Goal: Find specific page/section: Find specific page/section

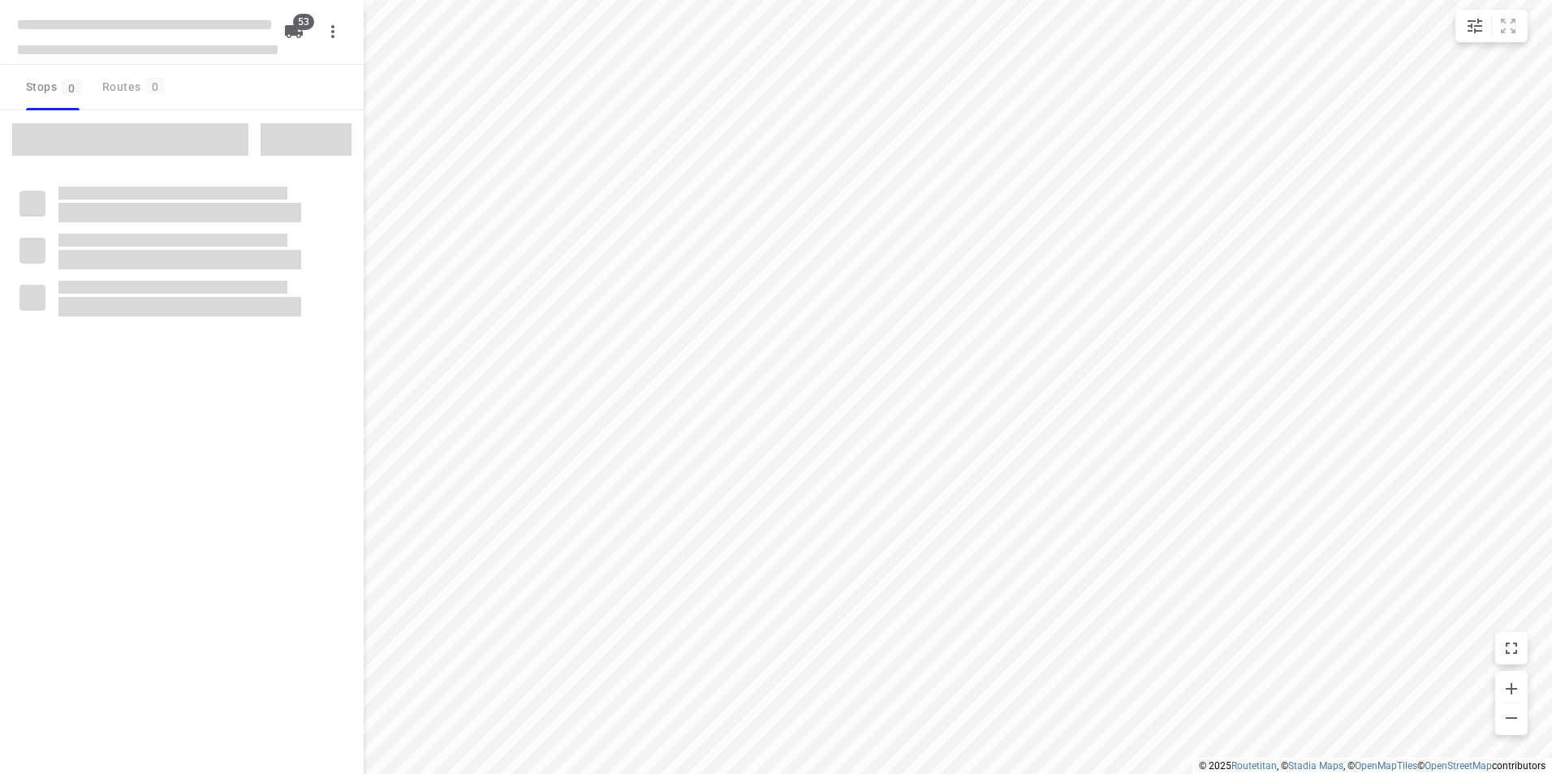
checkbox input "true"
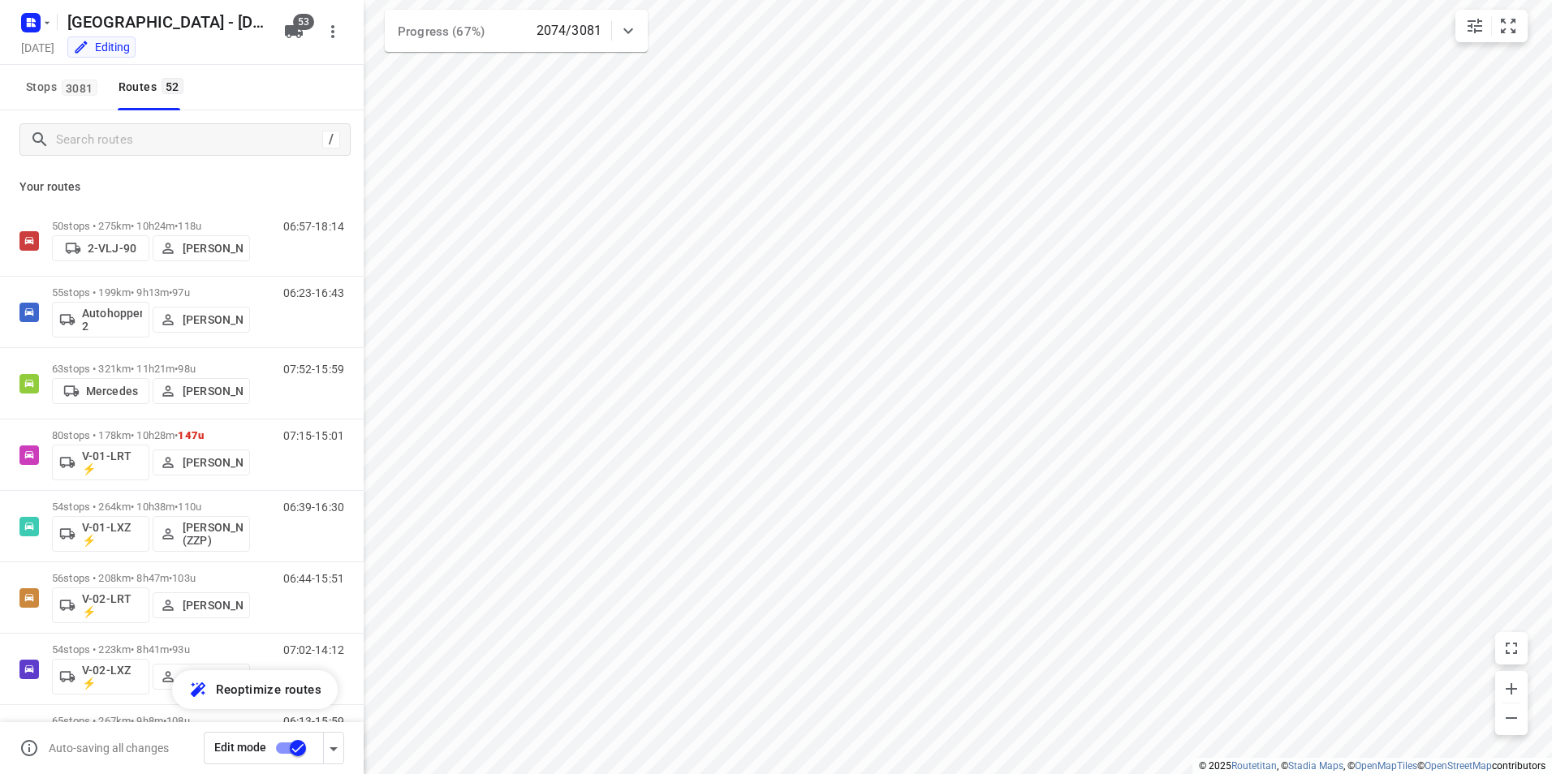
click at [631, 28] on icon at bounding box center [628, 30] width 19 height 19
click at [523, 102] on icon "button" at bounding box center [516, 101] width 15 height 15
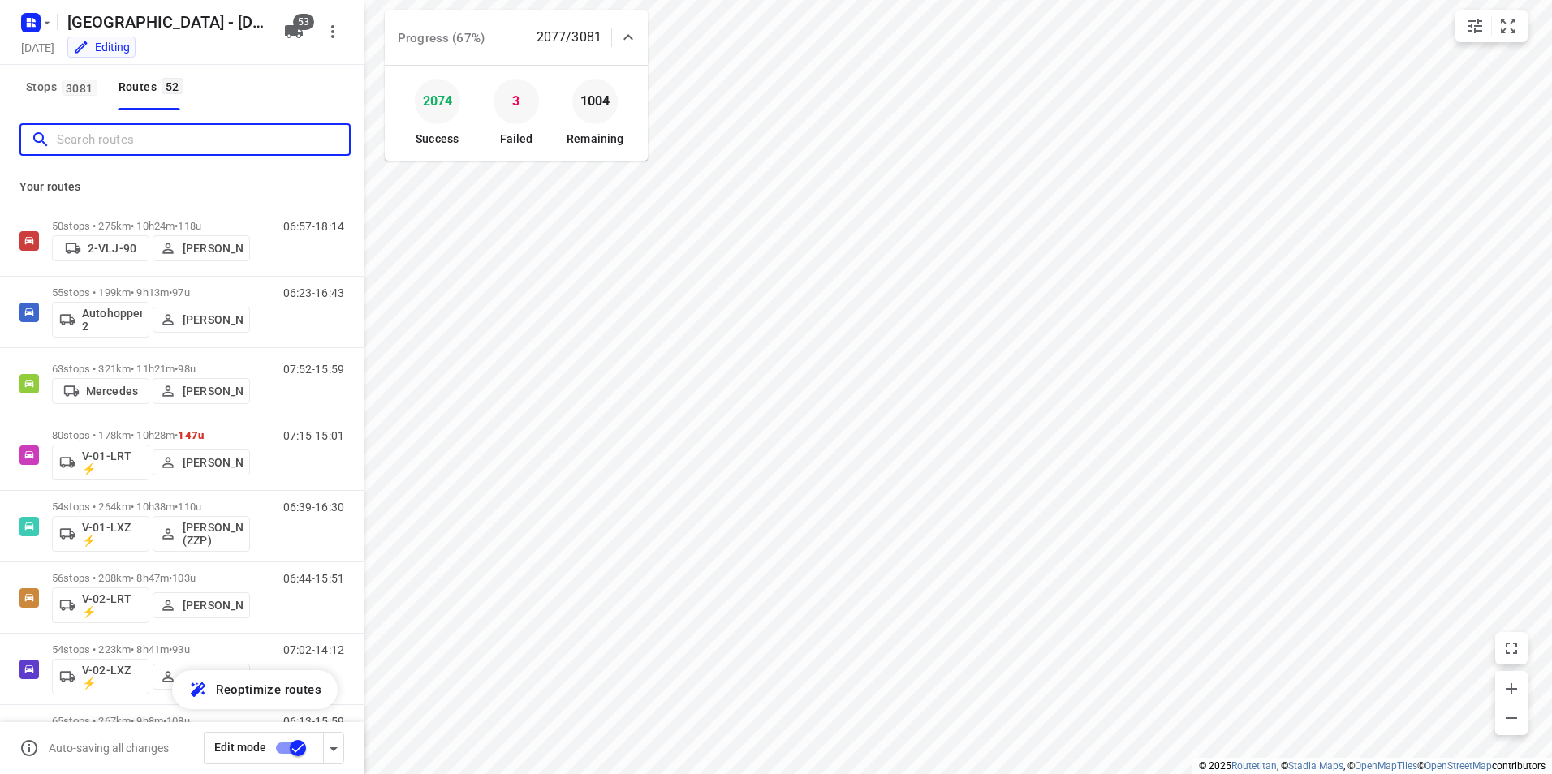
click at [196, 136] on input "Search routes" at bounding box center [203, 139] width 292 height 25
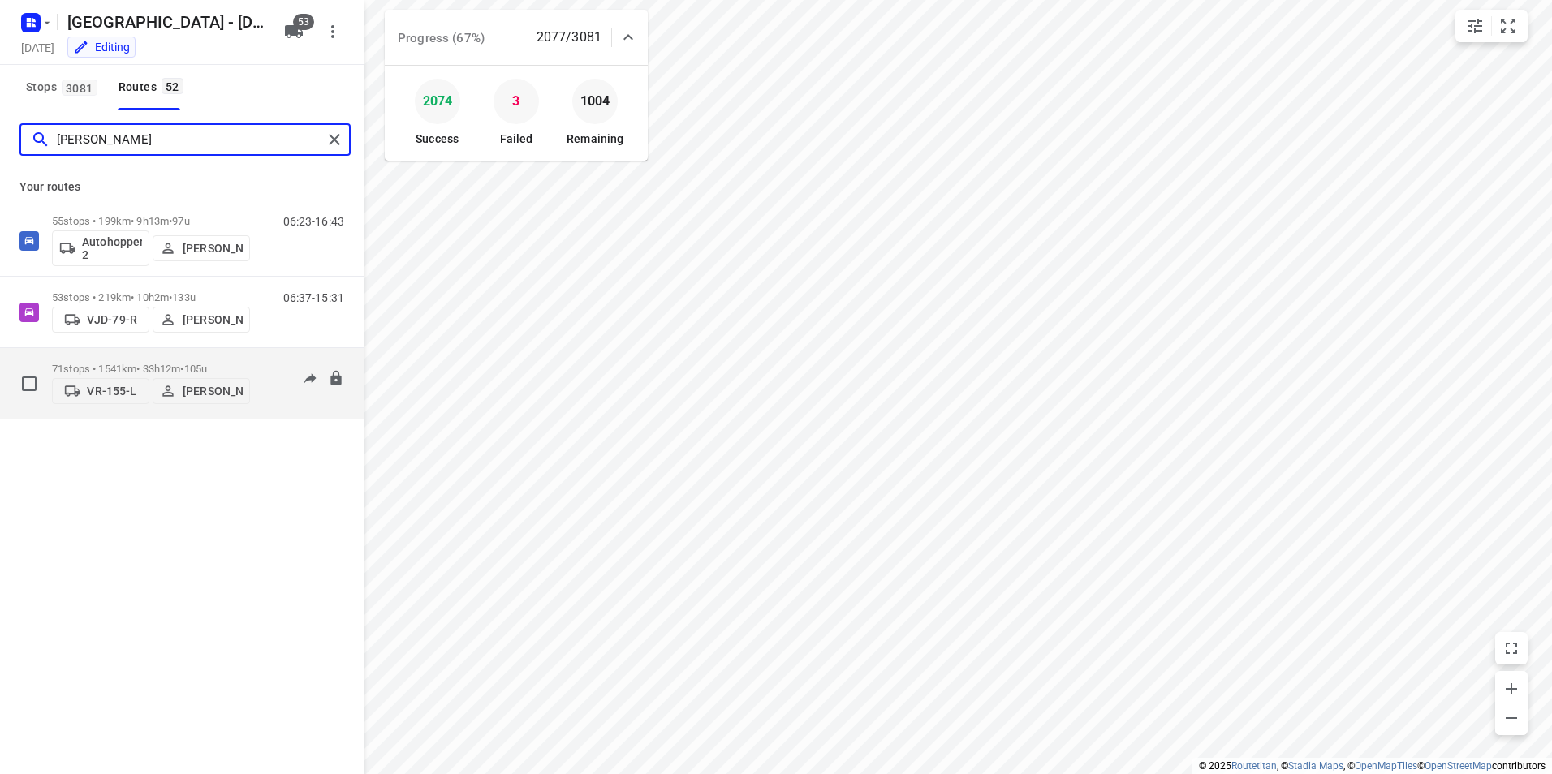
type input "[PERSON_NAME]"
click at [97, 366] on p "71 stops • 1541km • 33h12m • 105u" at bounding box center [151, 369] width 198 height 12
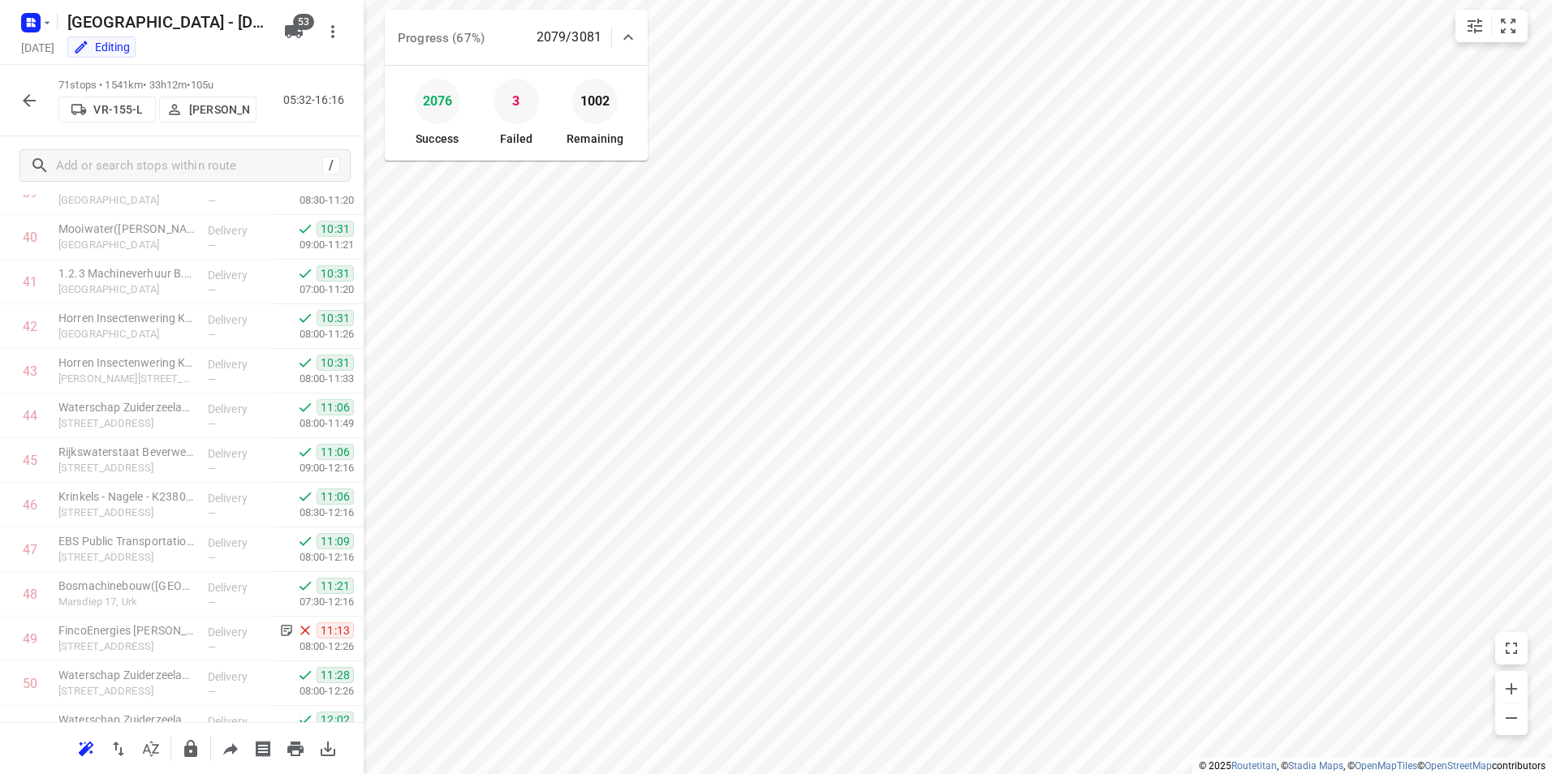
scroll to position [1911, 0]
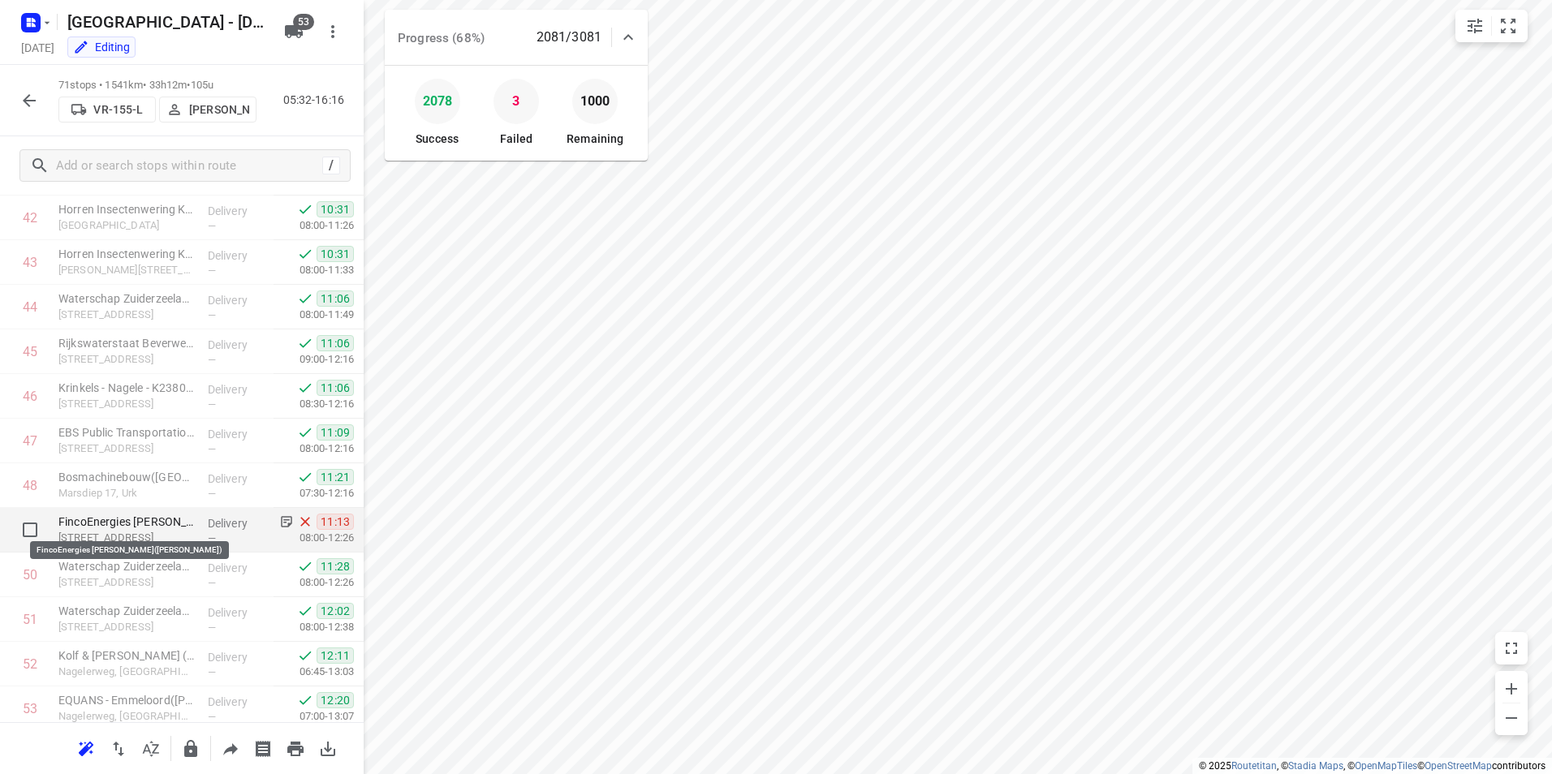
click at [145, 523] on p "FincoEnergies [PERSON_NAME]([PERSON_NAME])" at bounding box center [126, 522] width 136 height 16
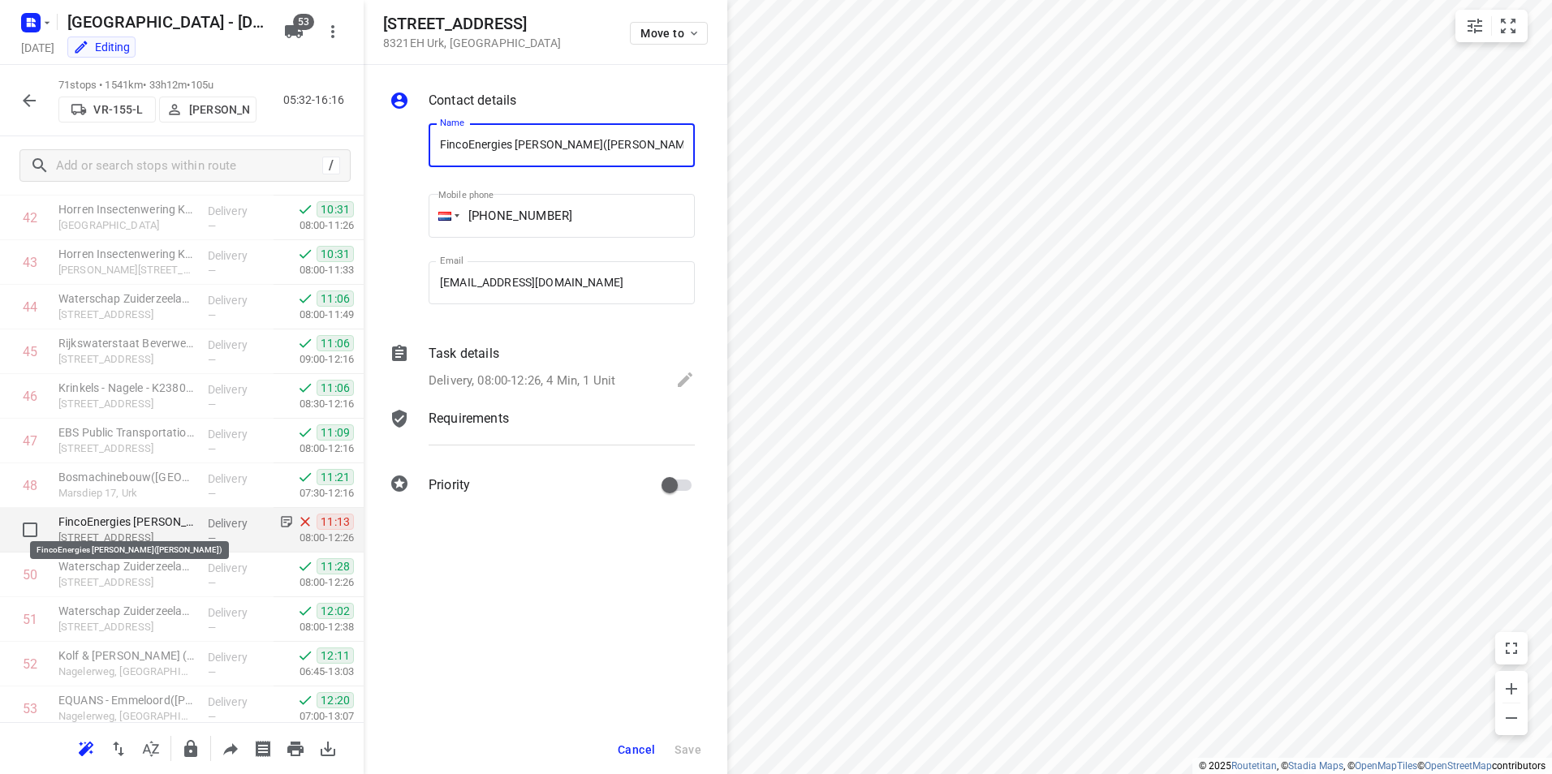
scroll to position [0, 4]
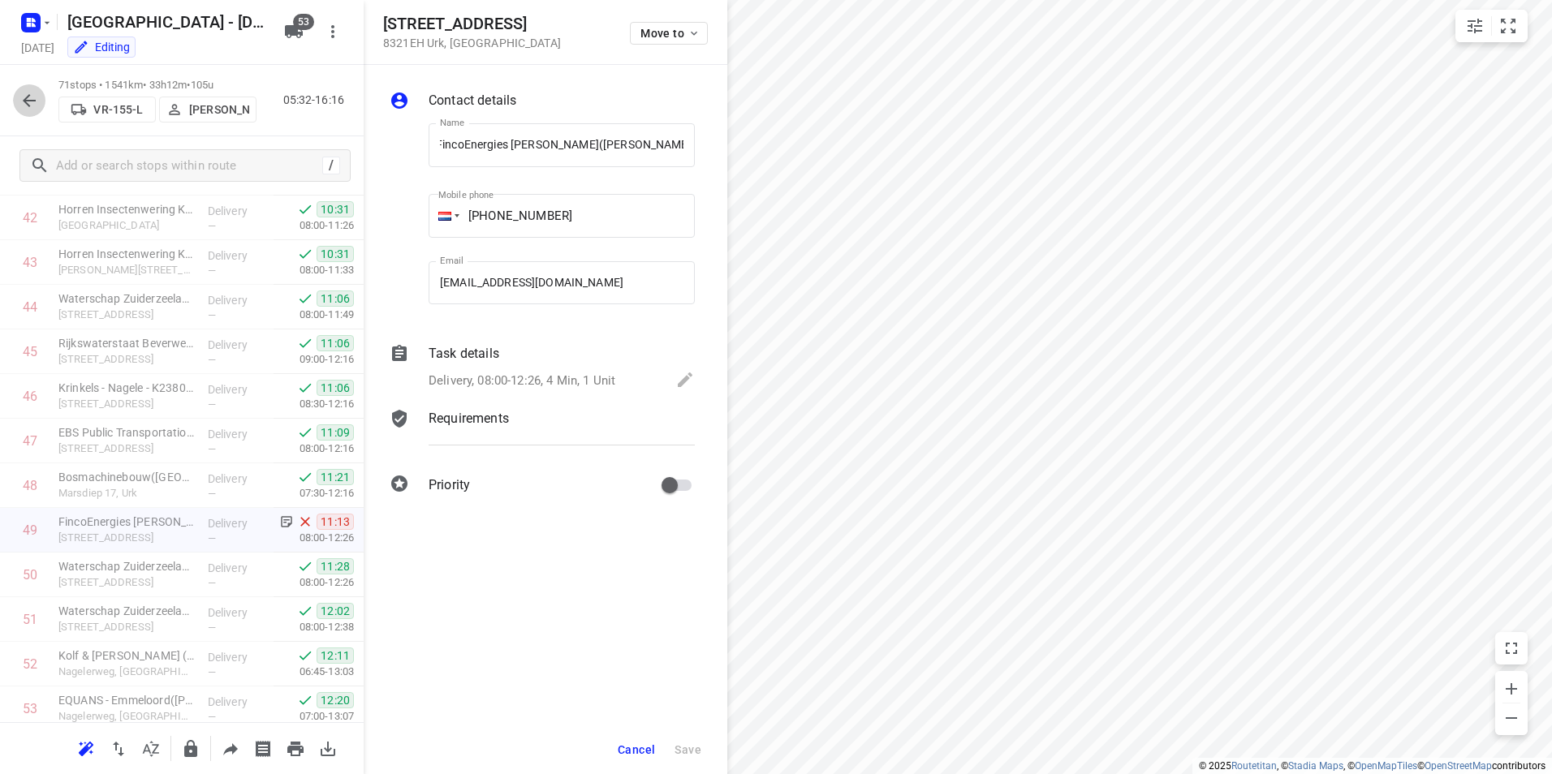
click at [15, 105] on button "button" at bounding box center [29, 100] width 32 height 32
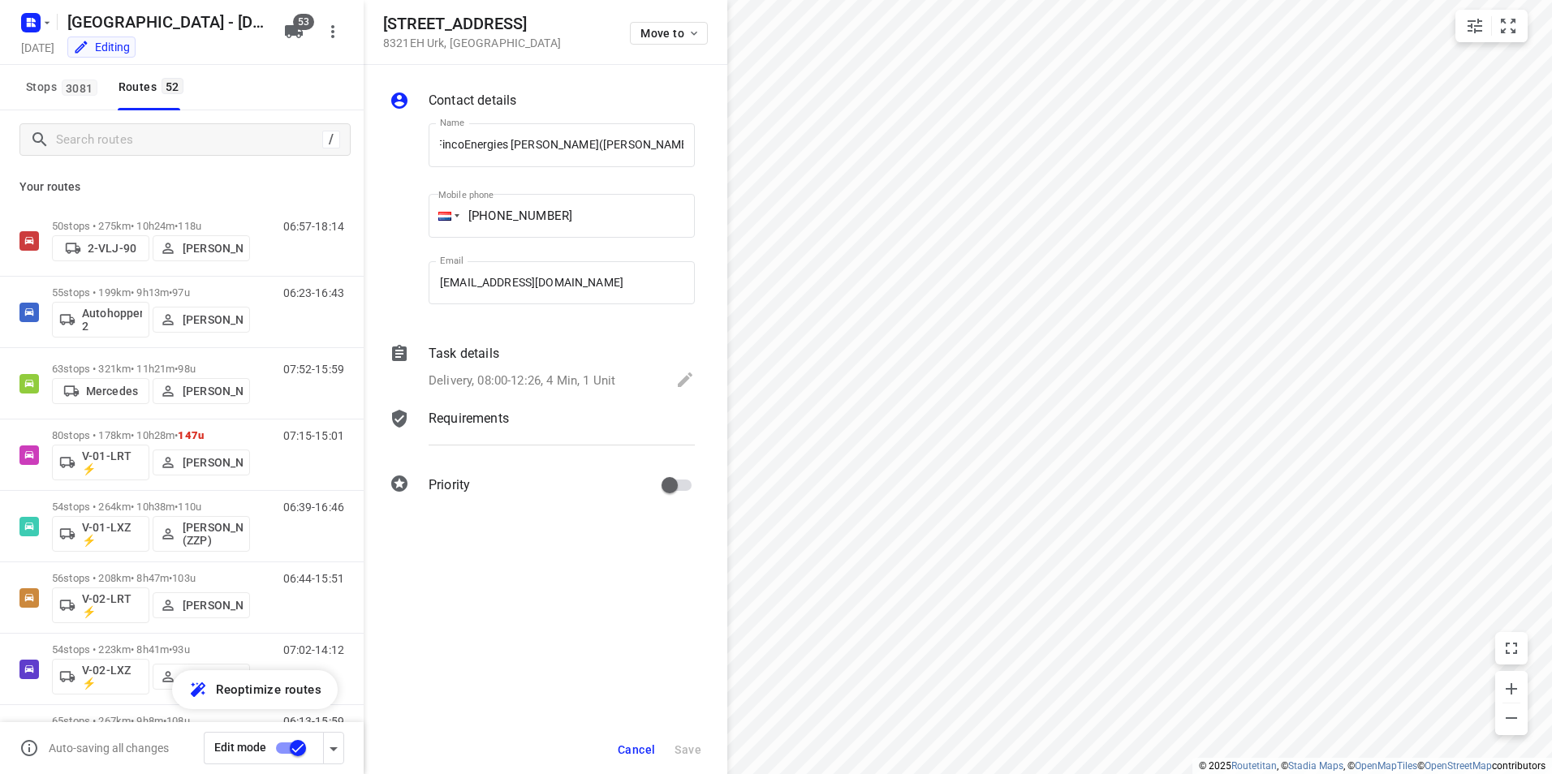
scroll to position [0, 0]
click at [39, 139] on icon at bounding box center [39, 139] width 19 height 19
click at [67, 145] on input "Search routes" at bounding box center [203, 139] width 292 height 25
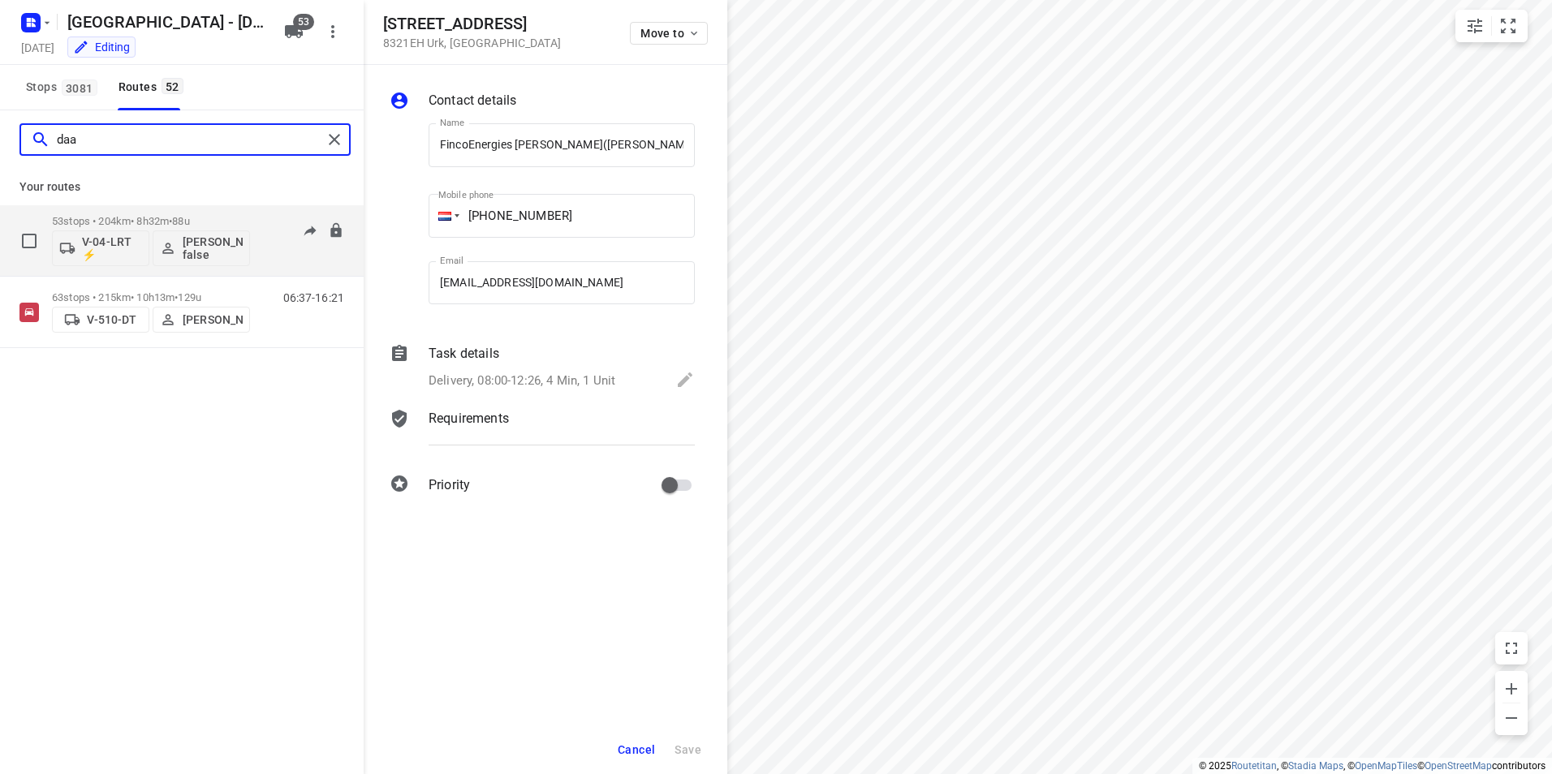
type input "daa"
click at [150, 211] on div "53 stops • 204km • 8h32m • 88u V-04-LRT ⚡ [PERSON_NAME] false" at bounding box center [151, 240] width 198 height 67
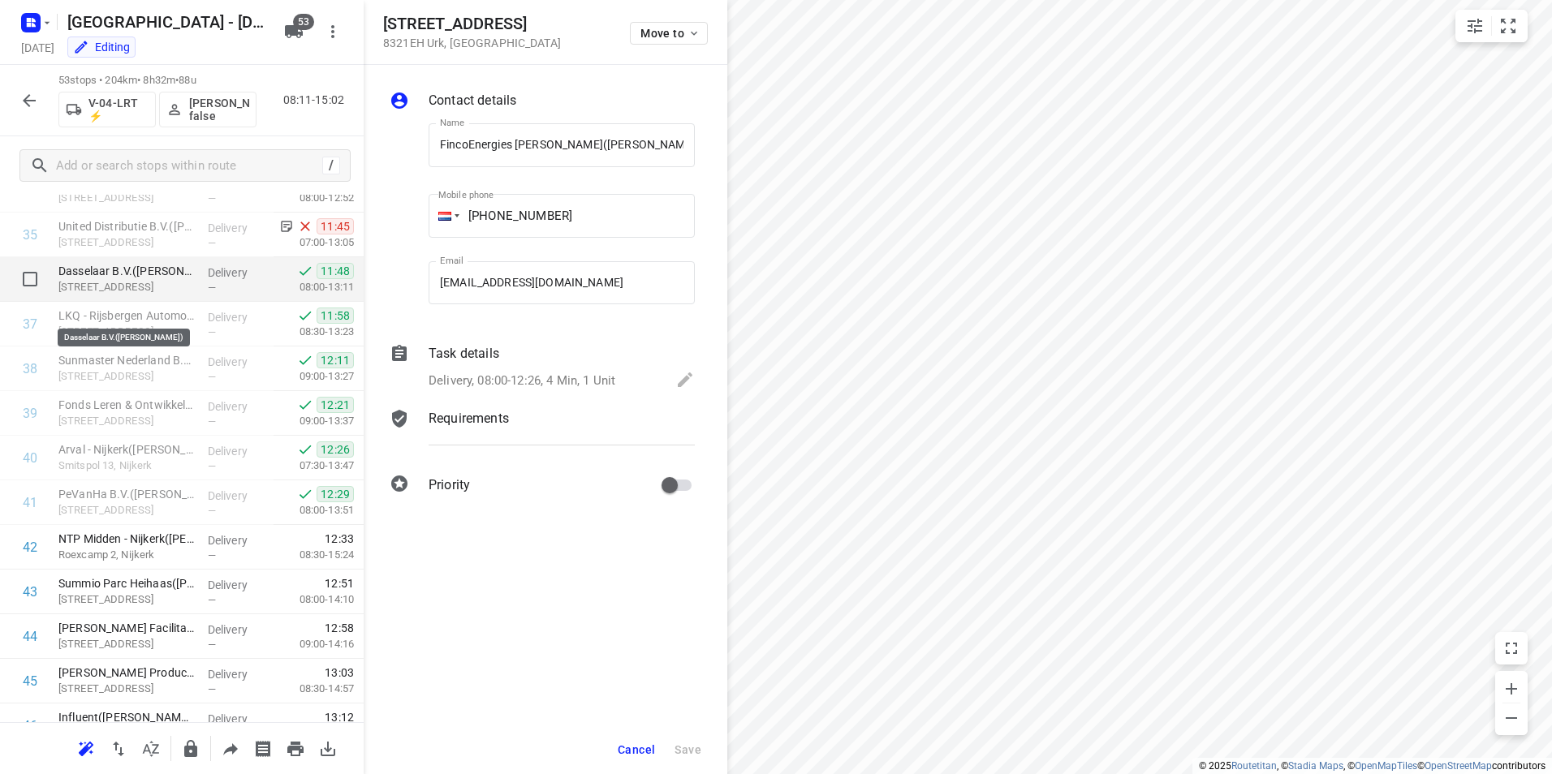
scroll to position [1542, 0]
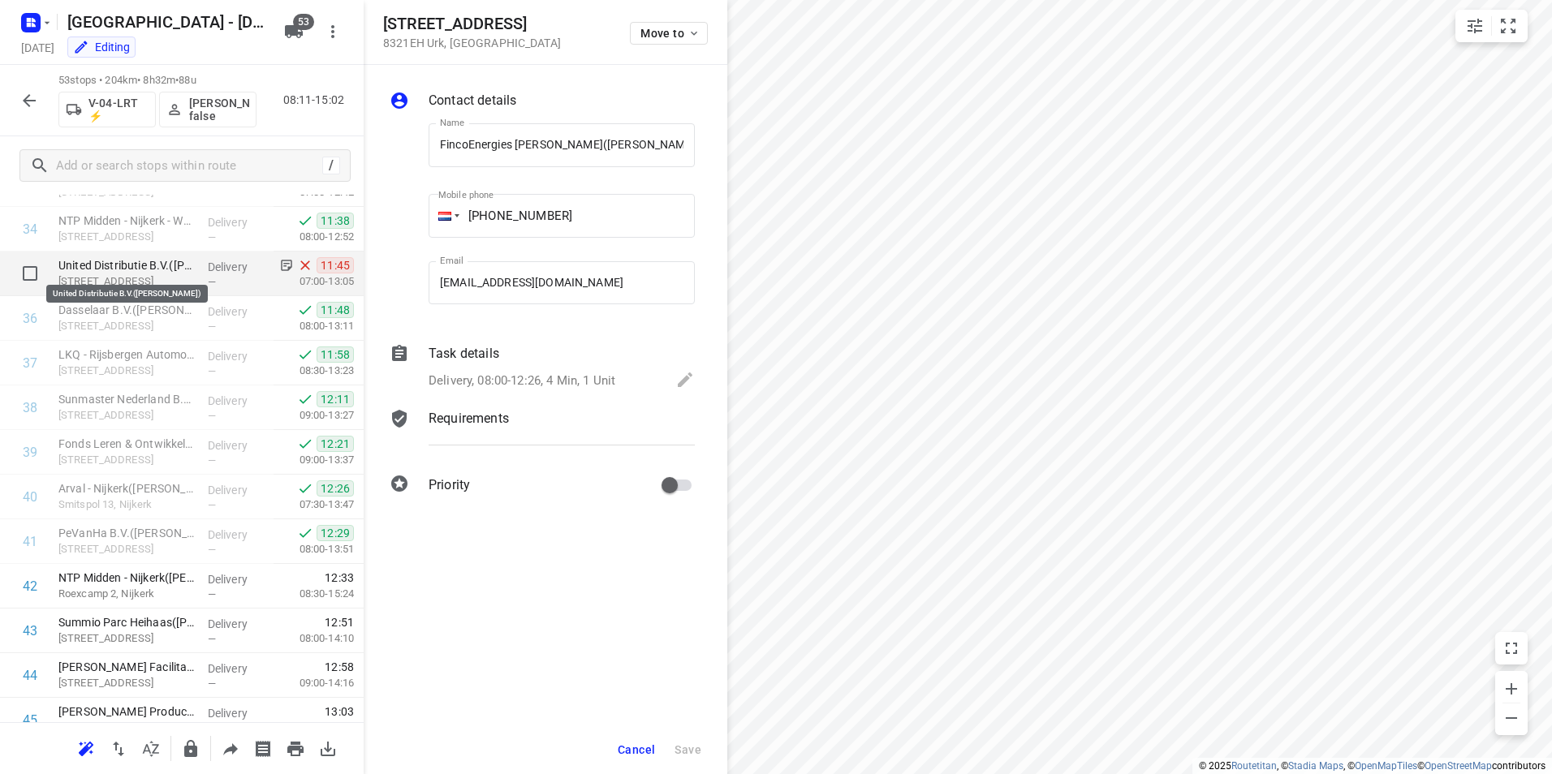
click at [115, 261] on p "United Distributie B.V.([PERSON_NAME])" at bounding box center [126, 265] width 136 height 16
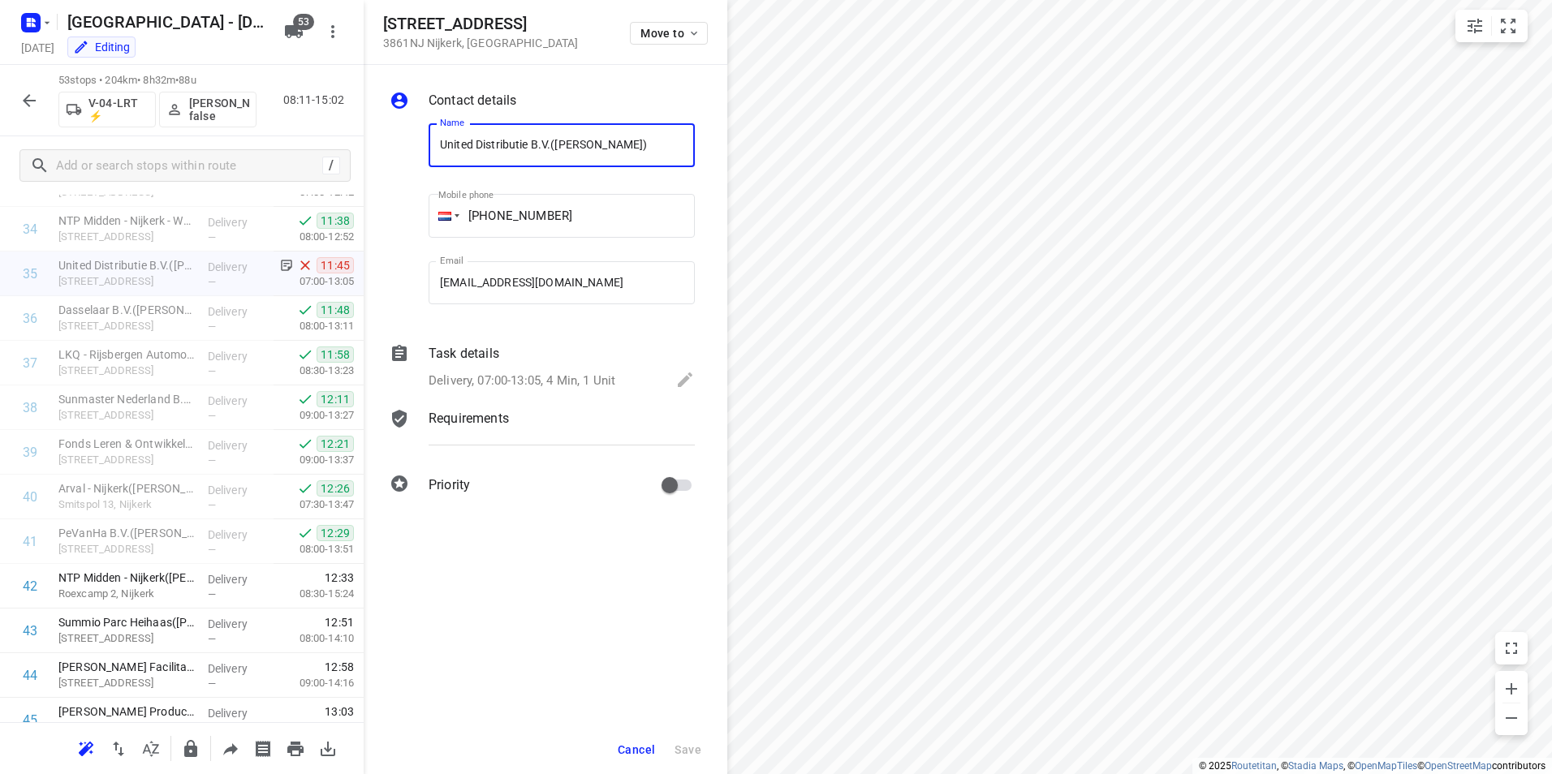
click at [20, 101] on icon "button" at bounding box center [28, 100] width 19 height 19
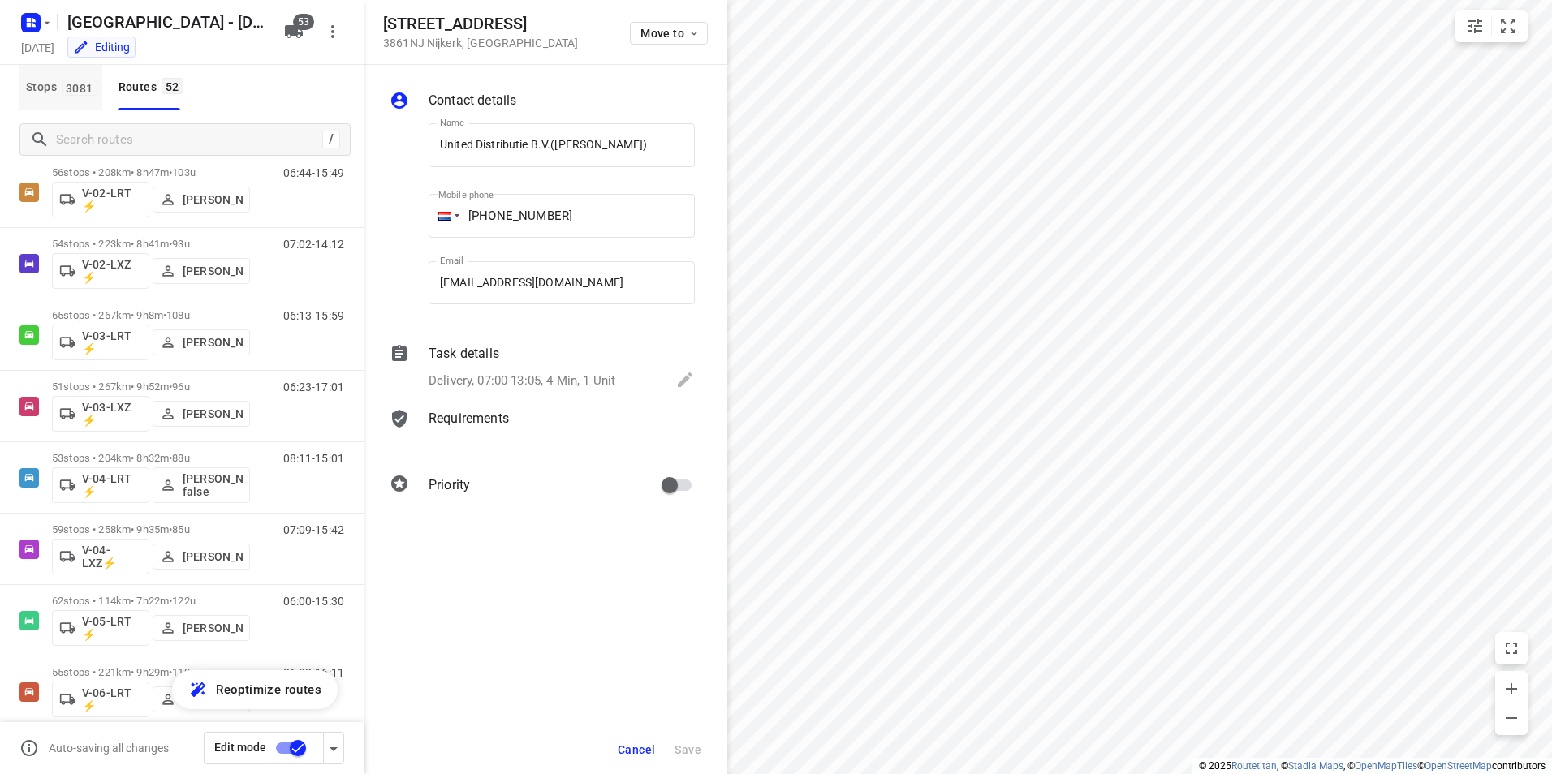
scroll to position [0, 0]
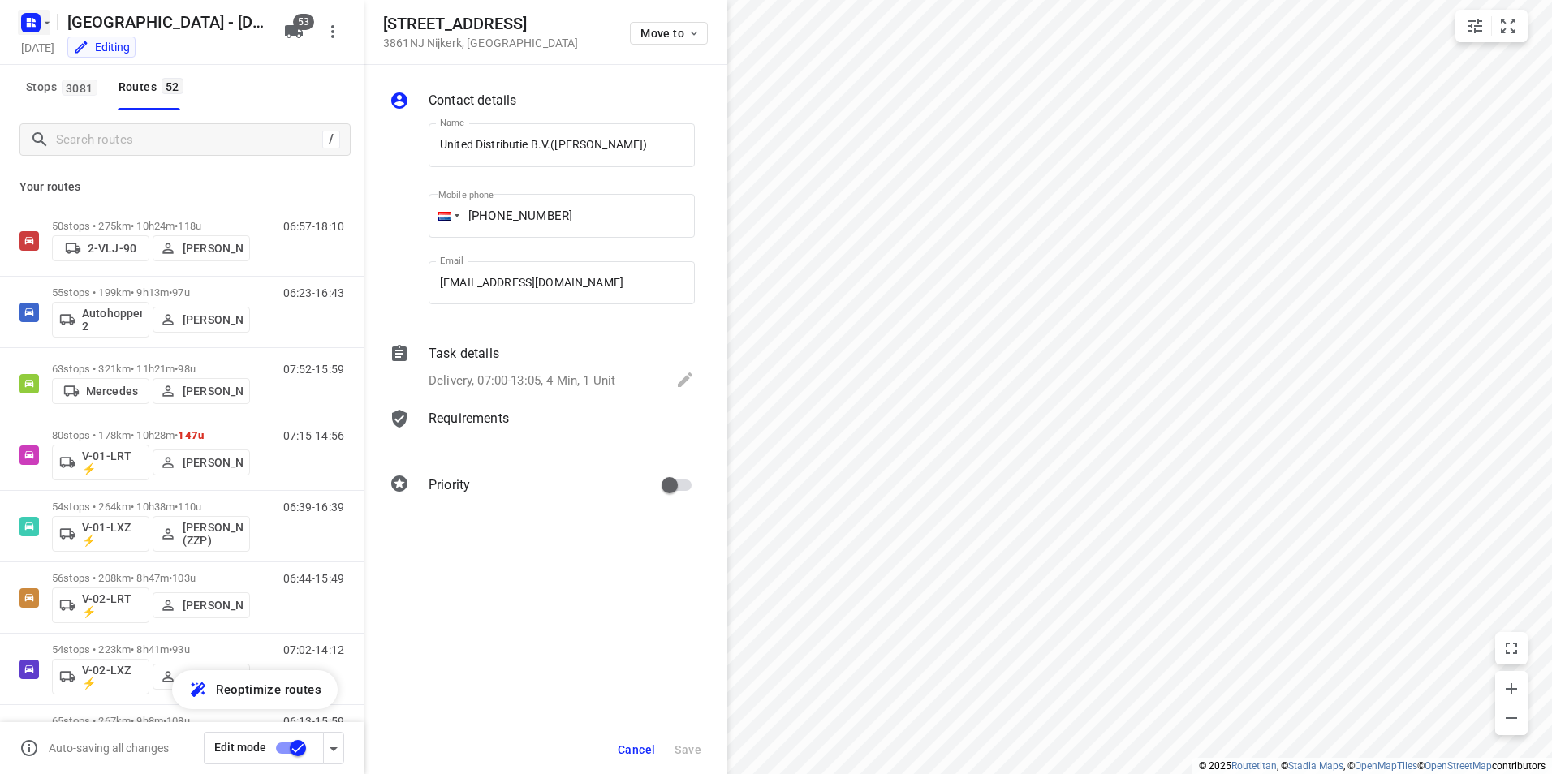
click at [22, 28] on rect "button" at bounding box center [30, 22] width 19 height 19
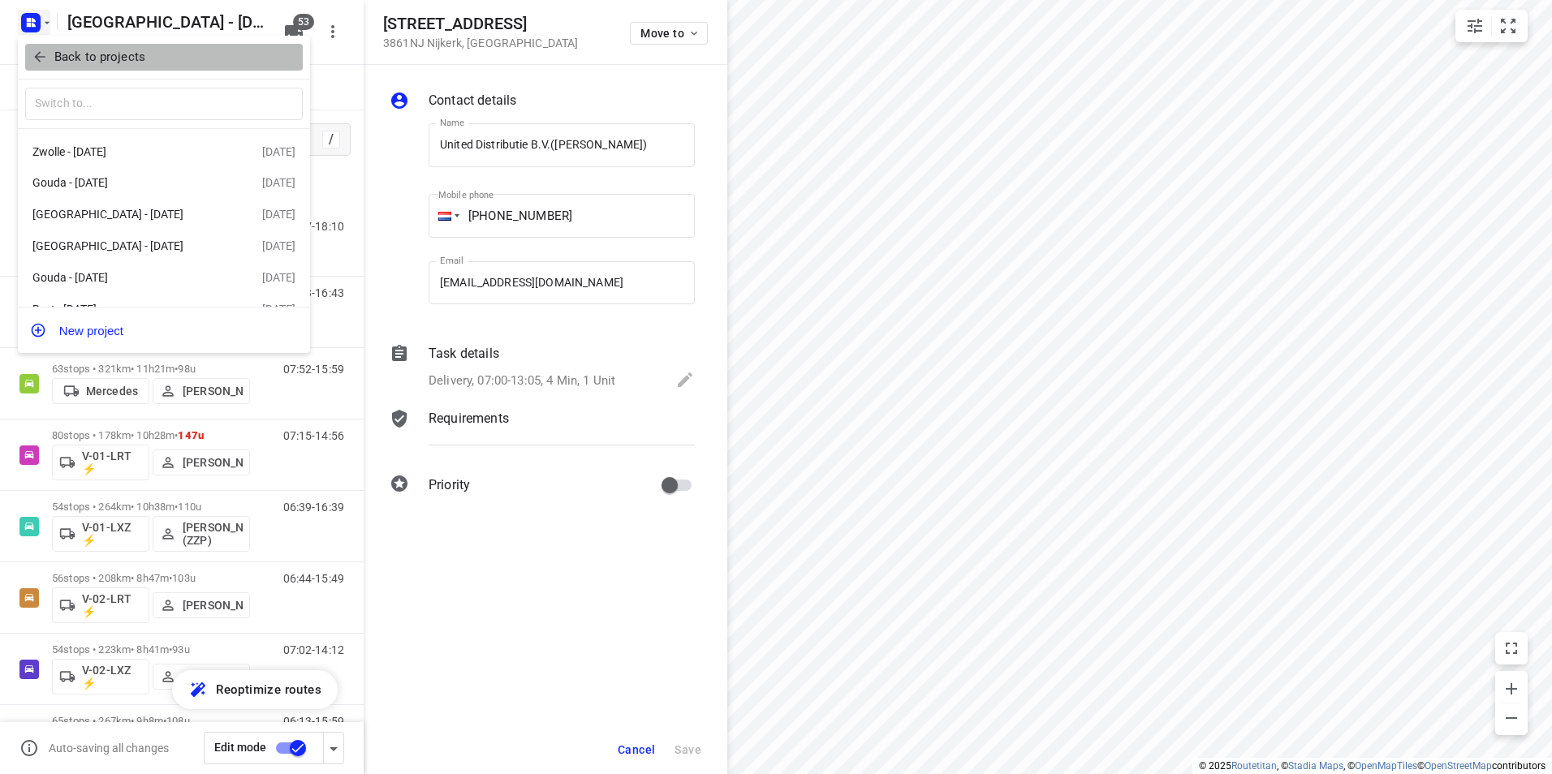
click at [100, 64] on p "Back to projects" at bounding box center [99, 57] width 91 height 19
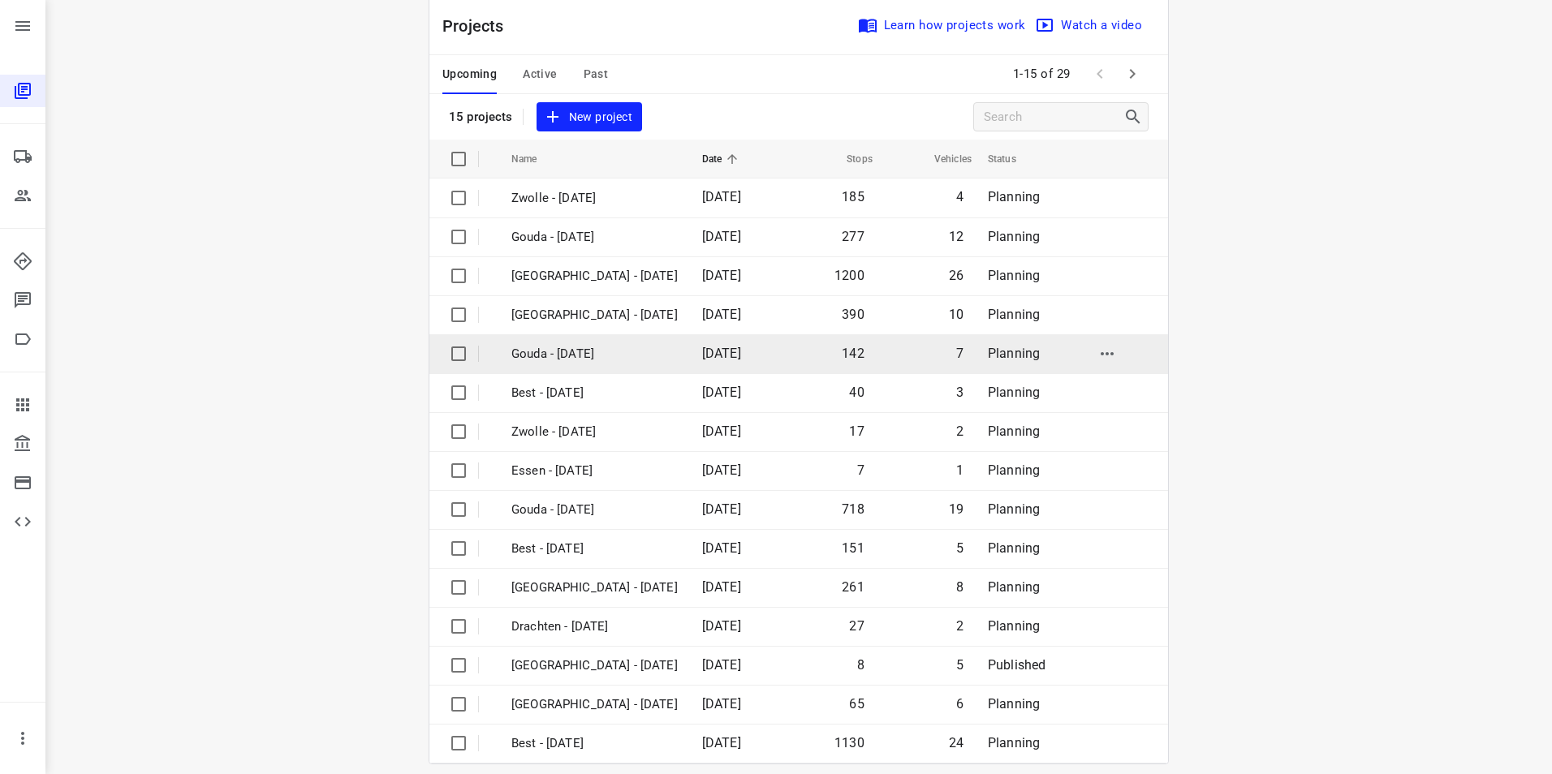
scroll to position [46, 0]
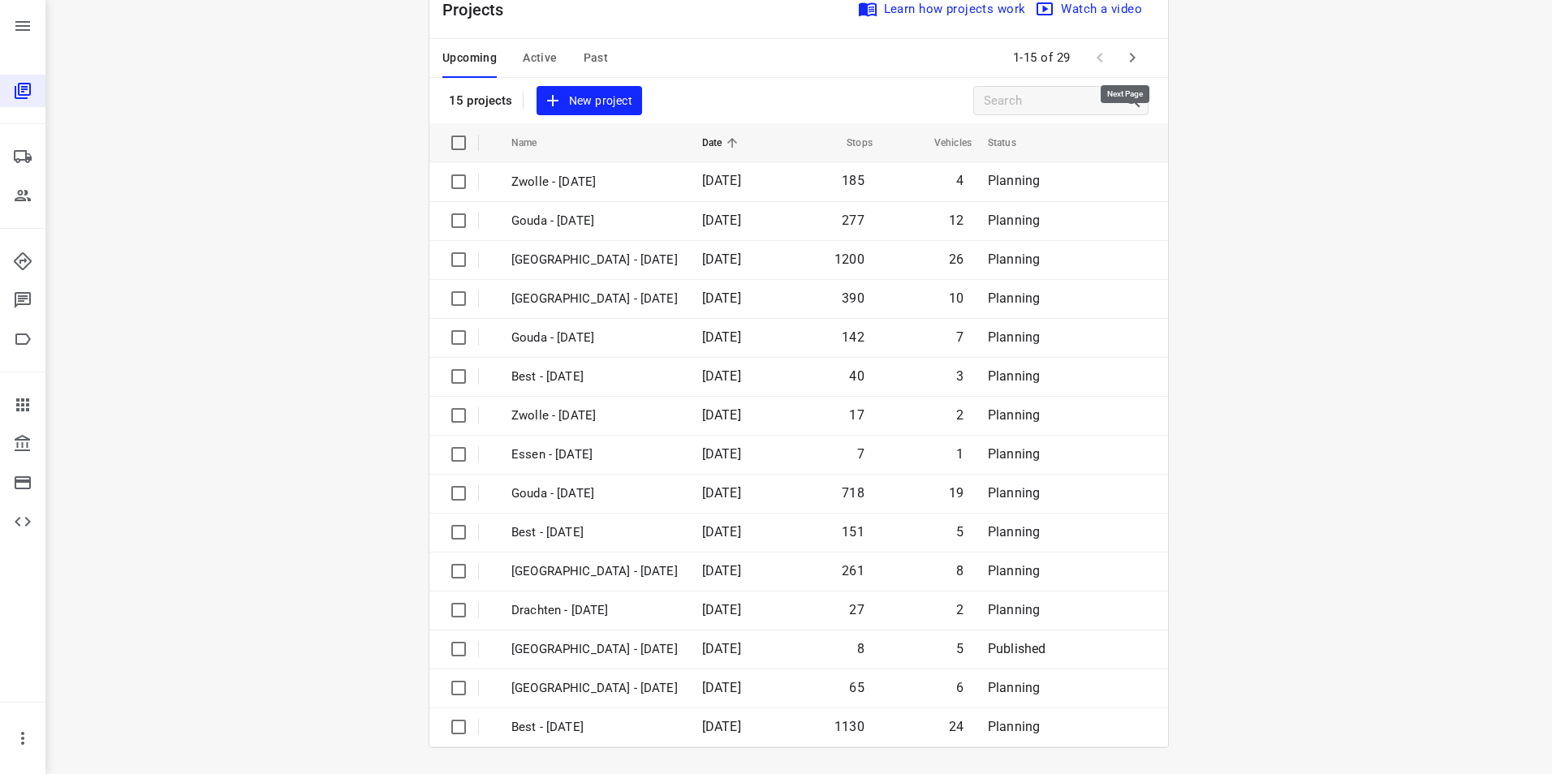
click at [1130, 56] on icon "button" at bounding box center [1133, 58] width 6 height 10
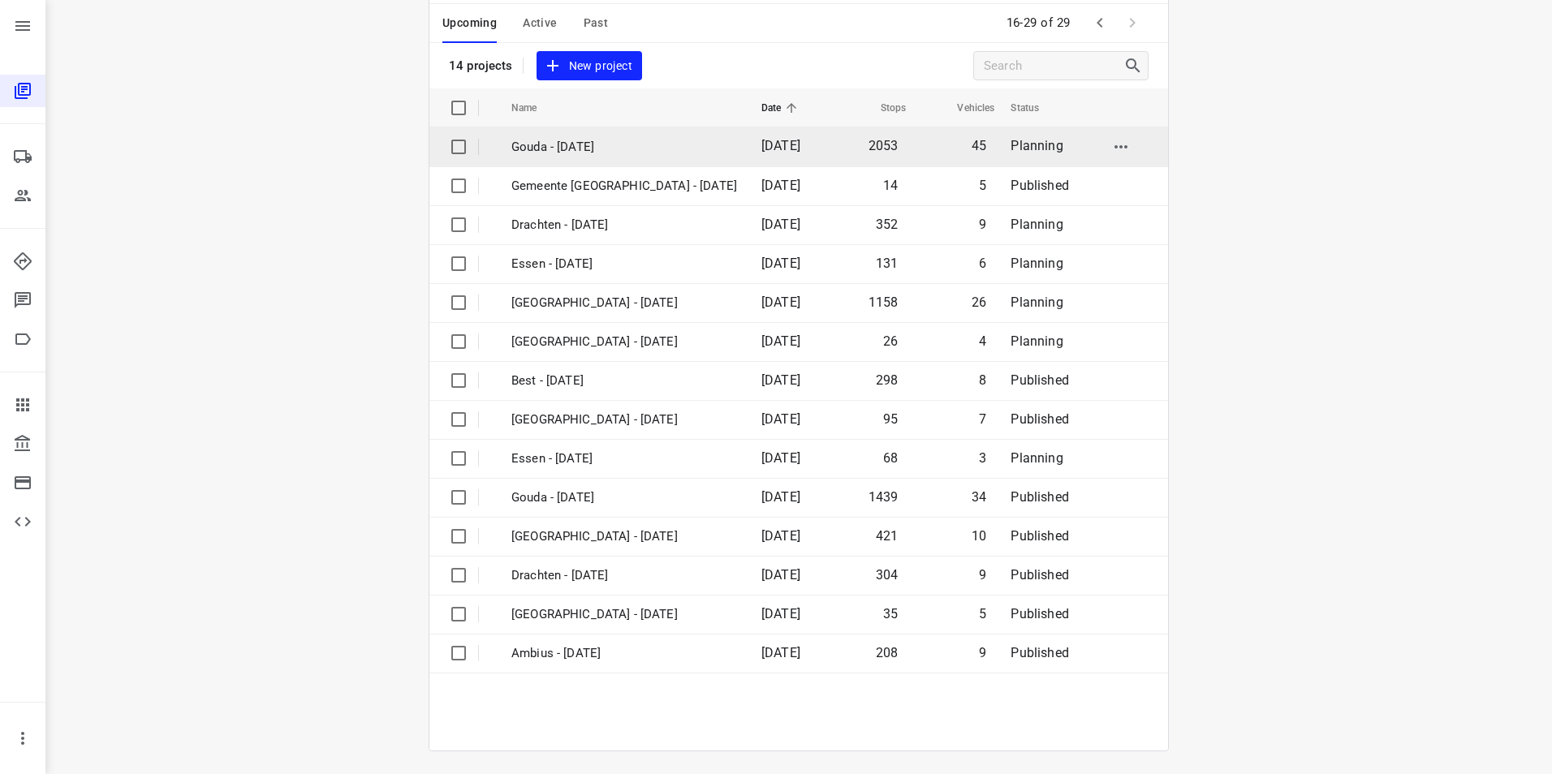
scroll to position [84, 0]
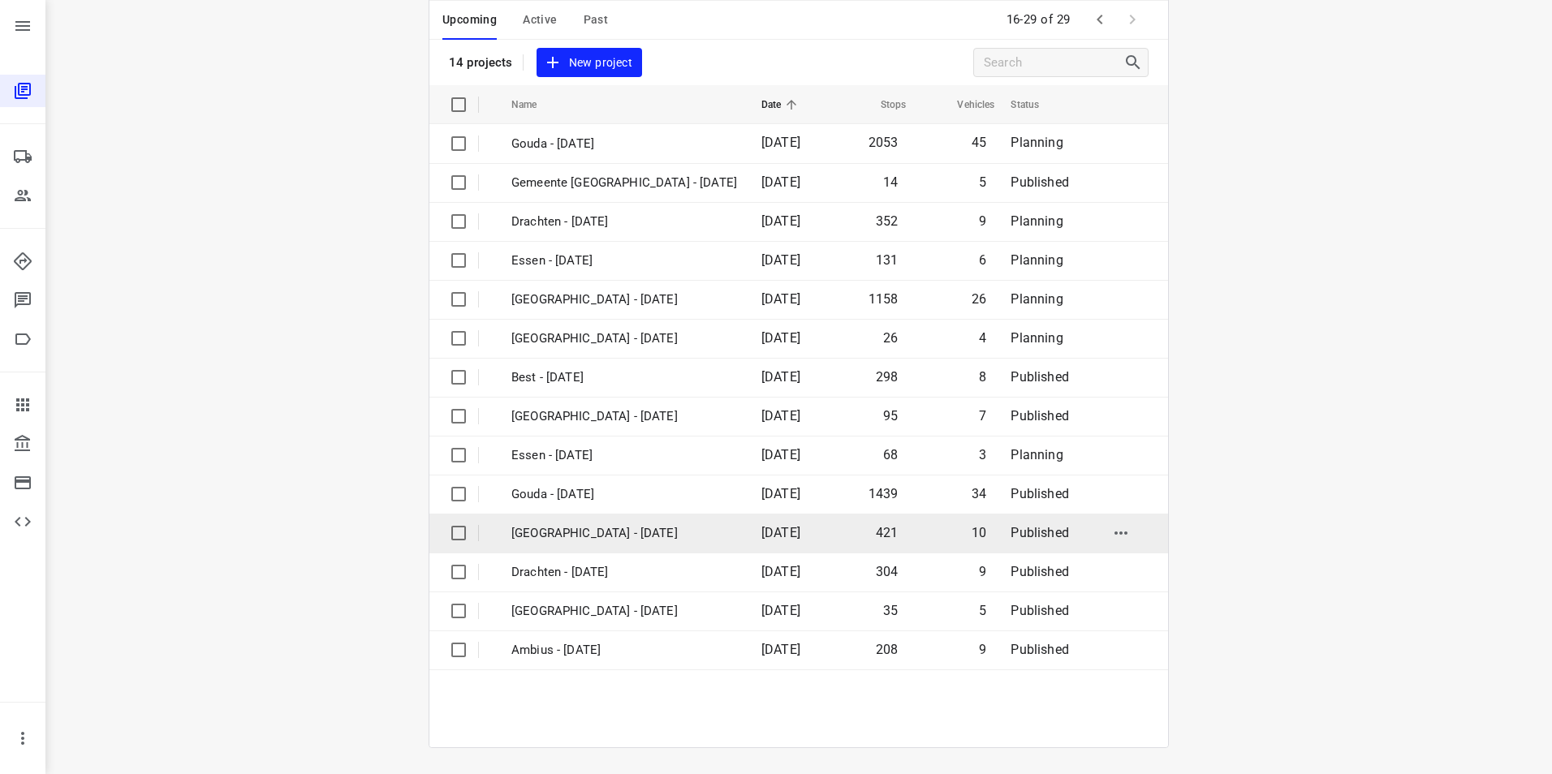
click at [551, 526] on p "[GEOGRAPHIC_DATA] - [DATE]" at bounding box center [624, 533] width 226 height 19
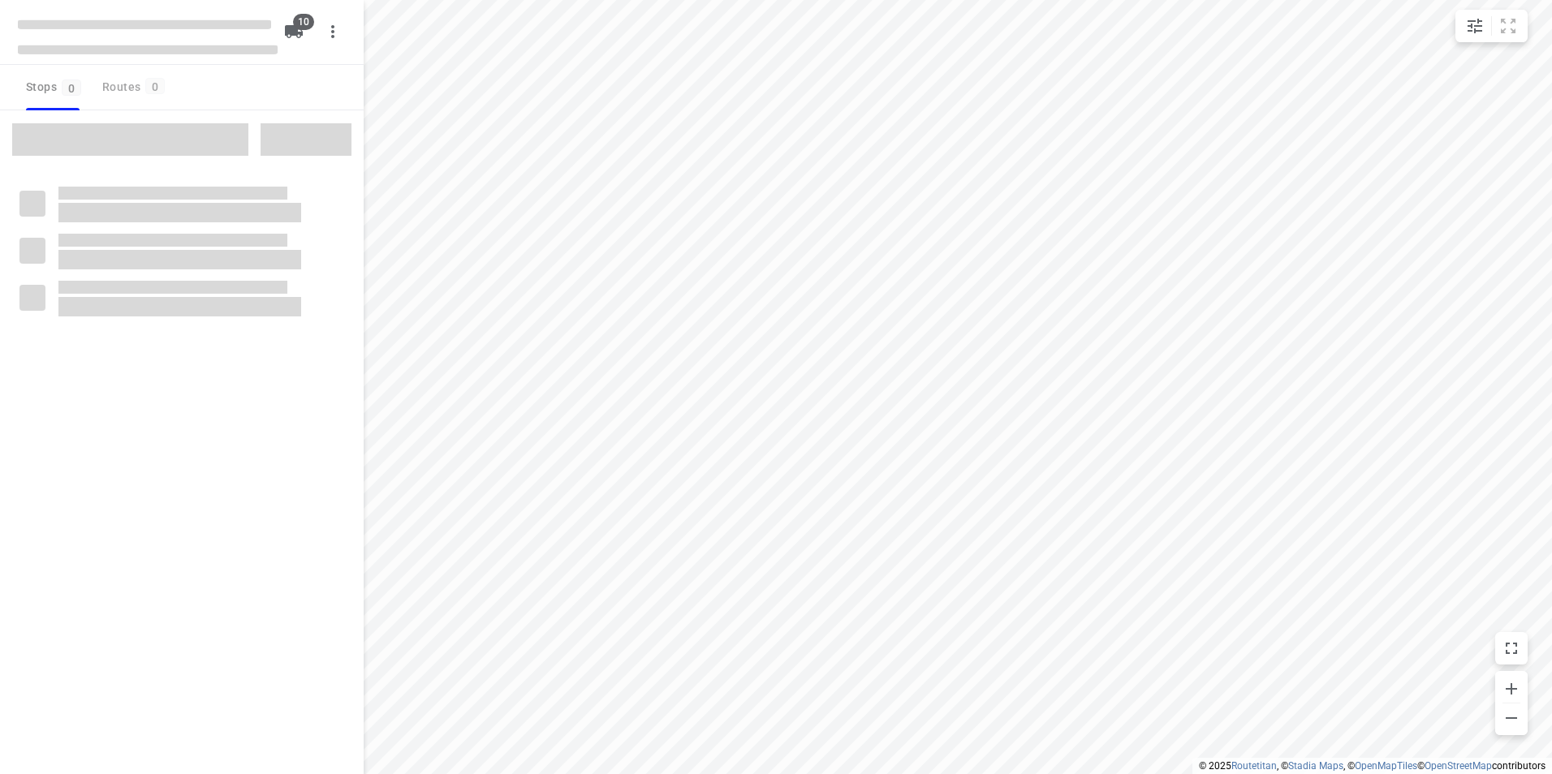
checkbox input "true"
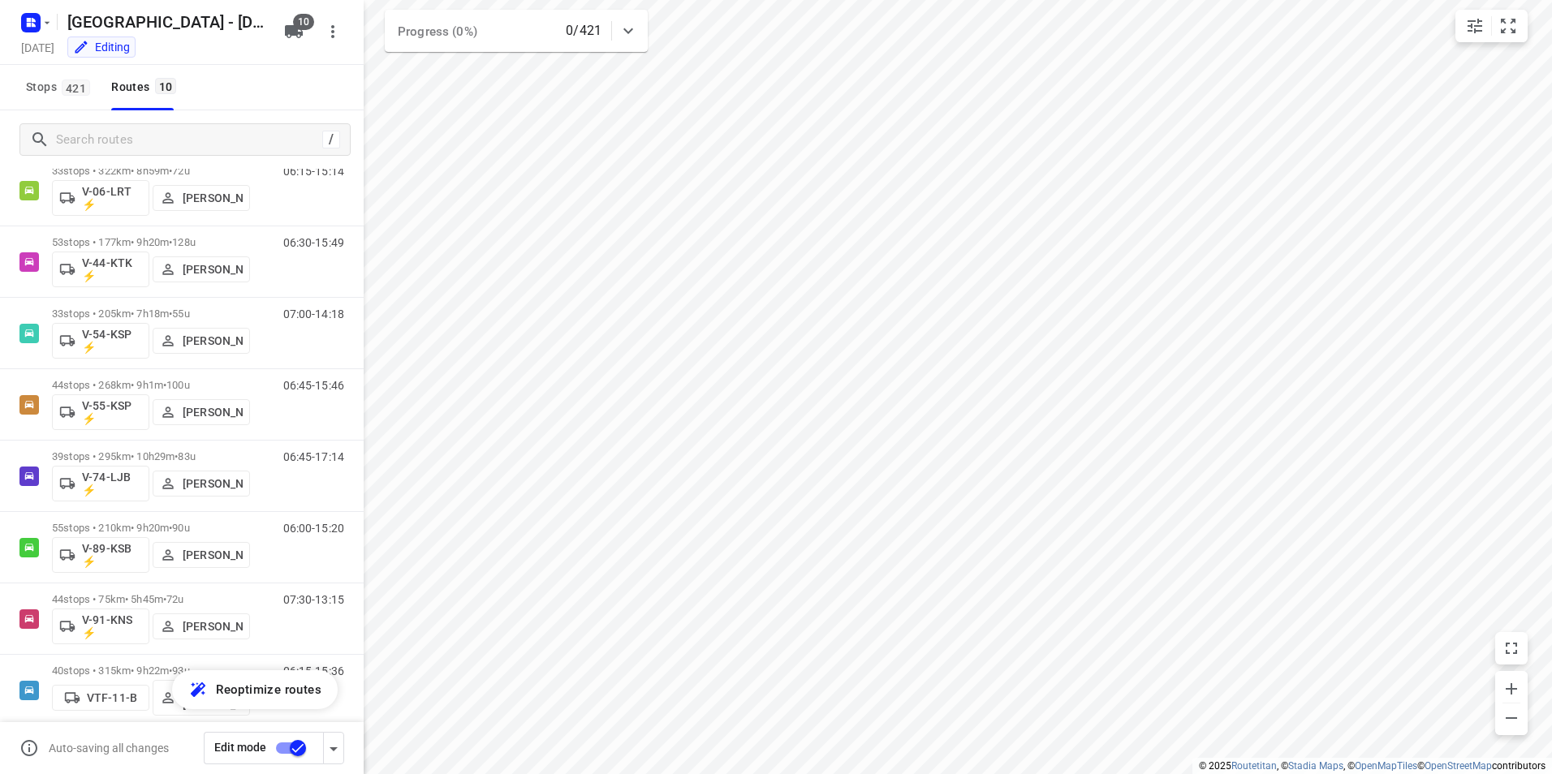
scroll to position [171, 0]
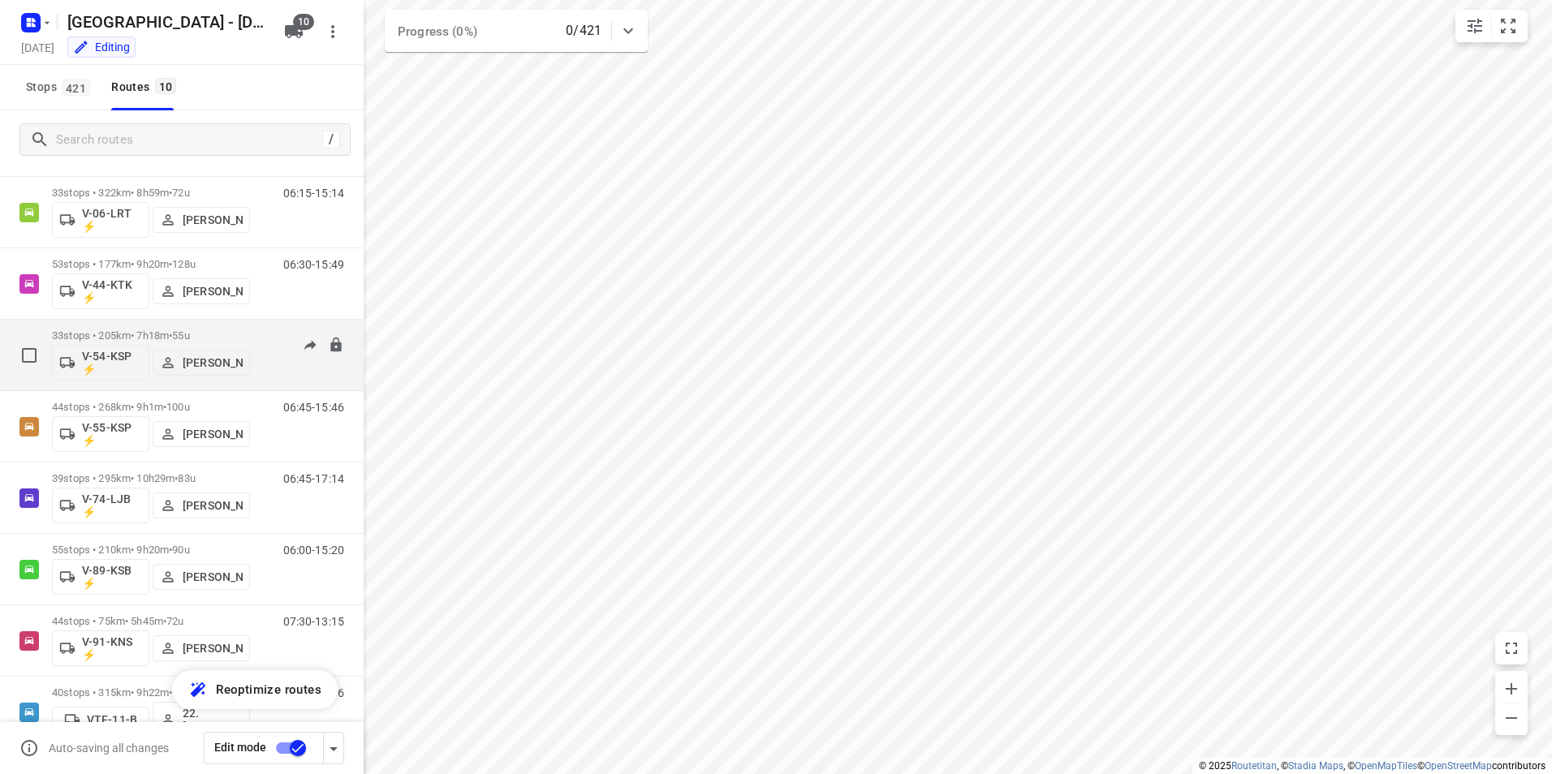
click at [170, 325] on div "33 stops • 205km • 7h18m • 55u V-54-KSP ⚡ [PERSON_NAME]" at bounding box center [151, 354] width 198 height 67
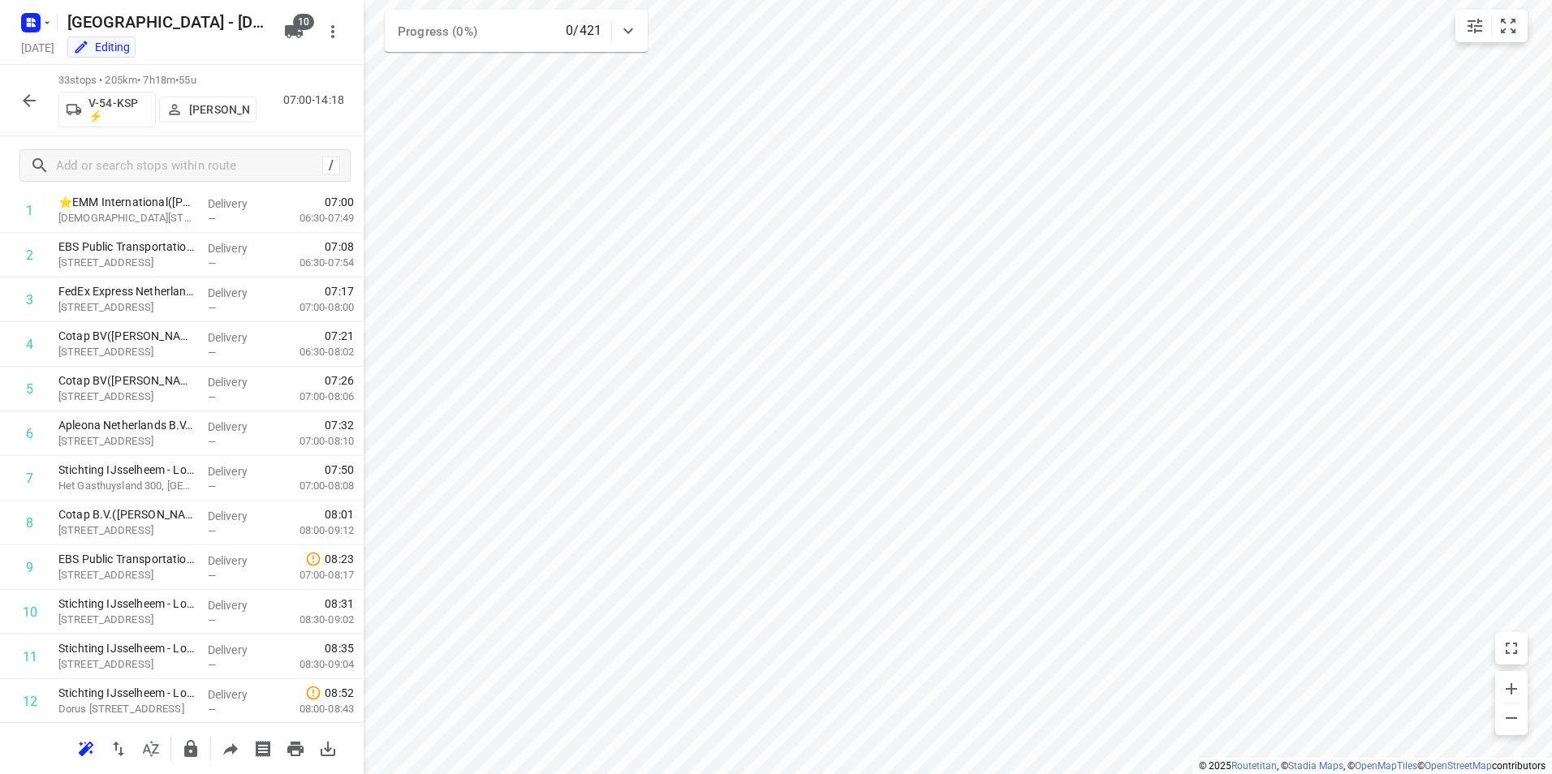
scroll to position [0, 0]
click at [24, 104] on icon "button" at bounding box center [28, 100] width 19 height 19
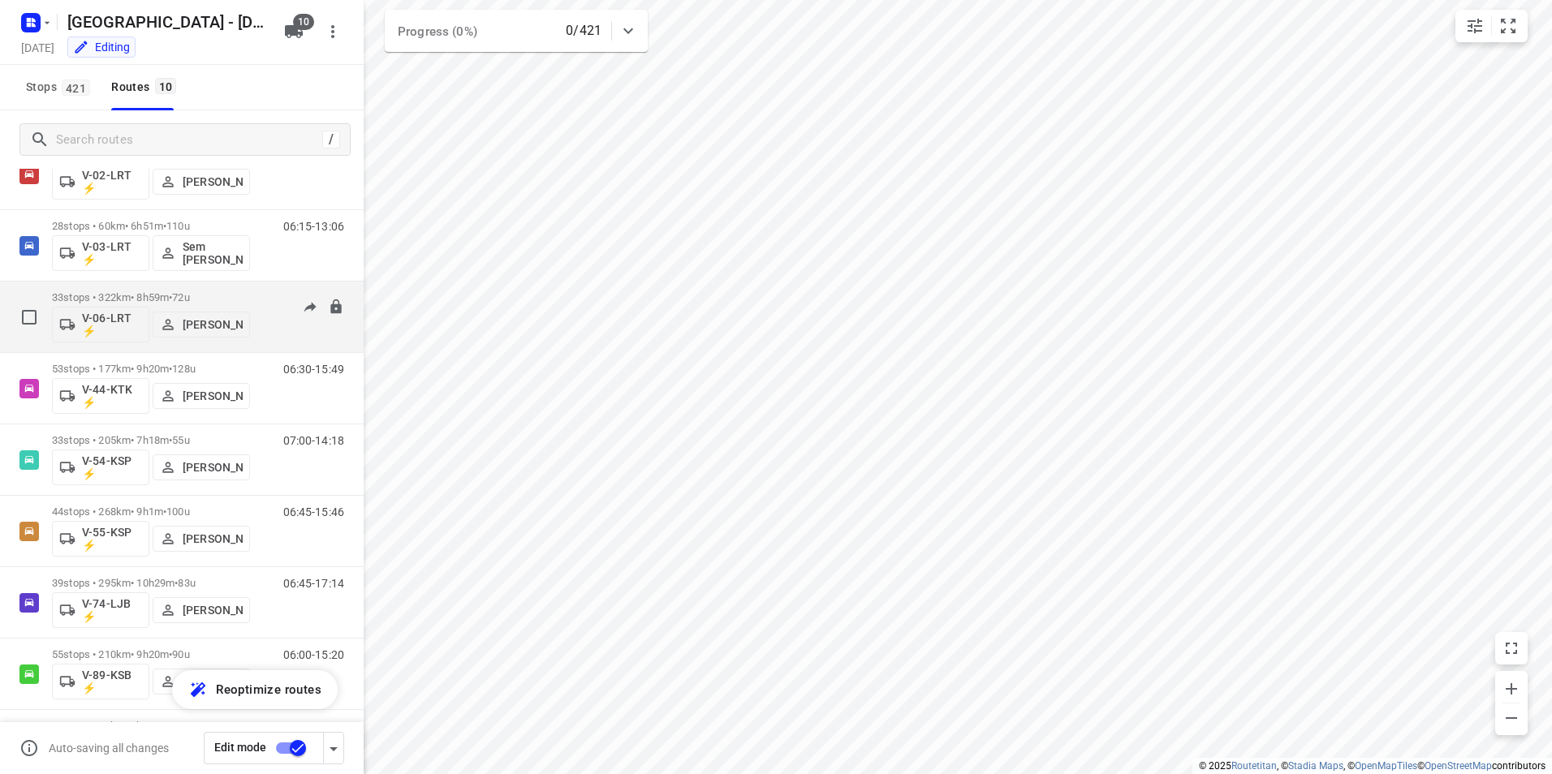
scroll to position [81, 0]
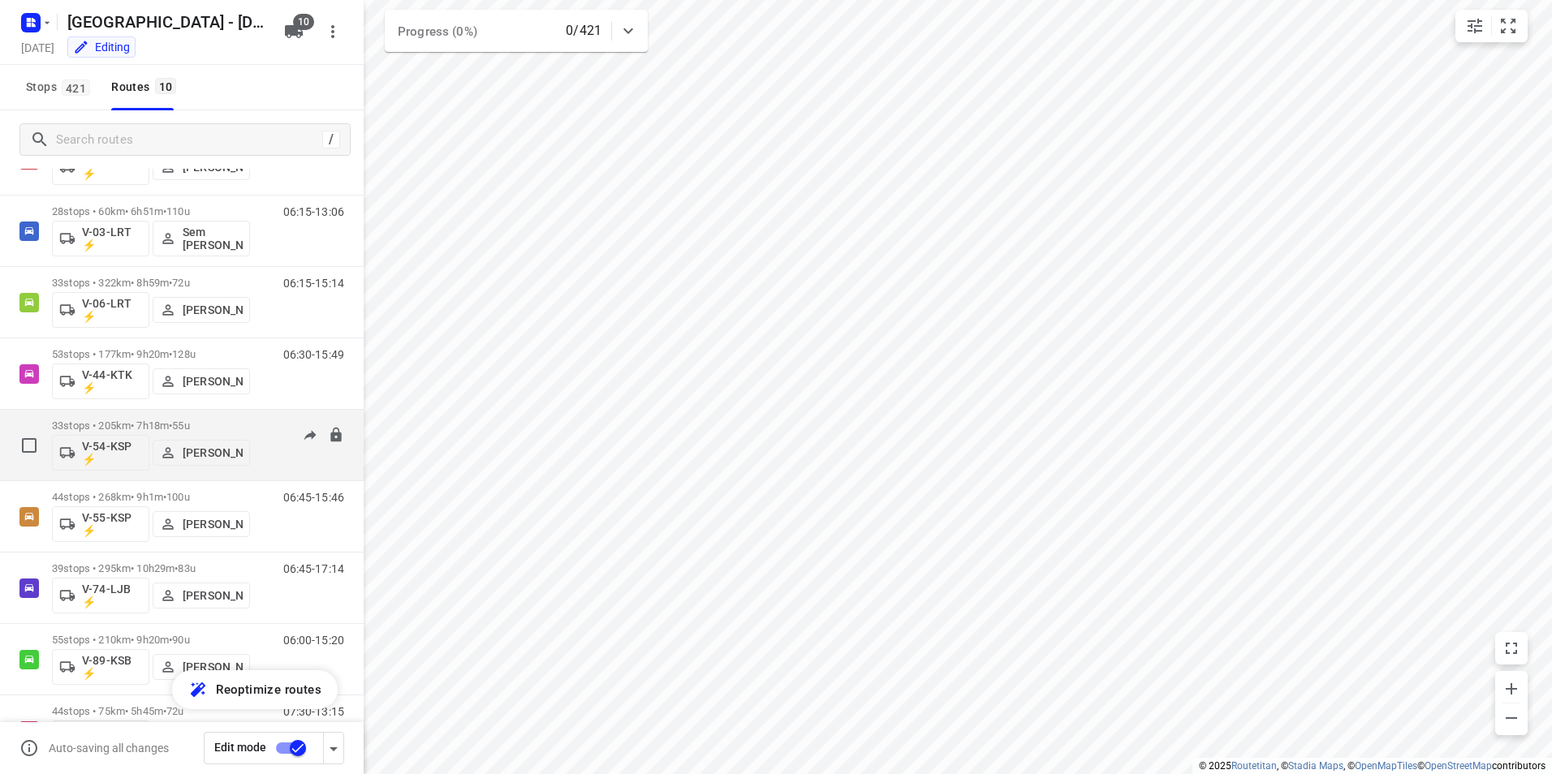
click at [216, 421] on p "33 stops • 205km • 7h18m • 55u" at bounding box center [151, 426] width 198 height 12
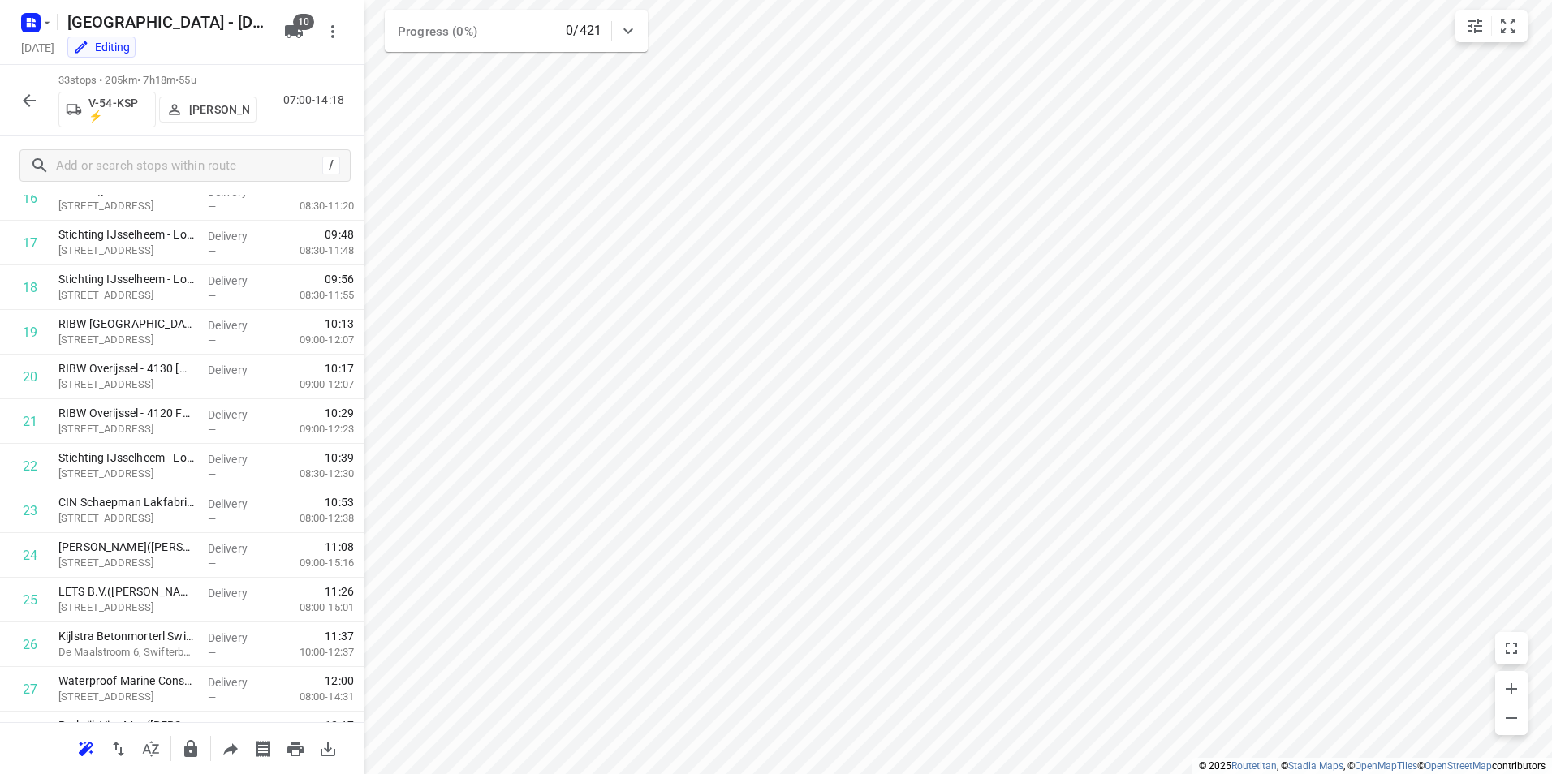
scroll to position [783, 0]
